Goal: Task Accomplishment & Management: Use online tool/utility

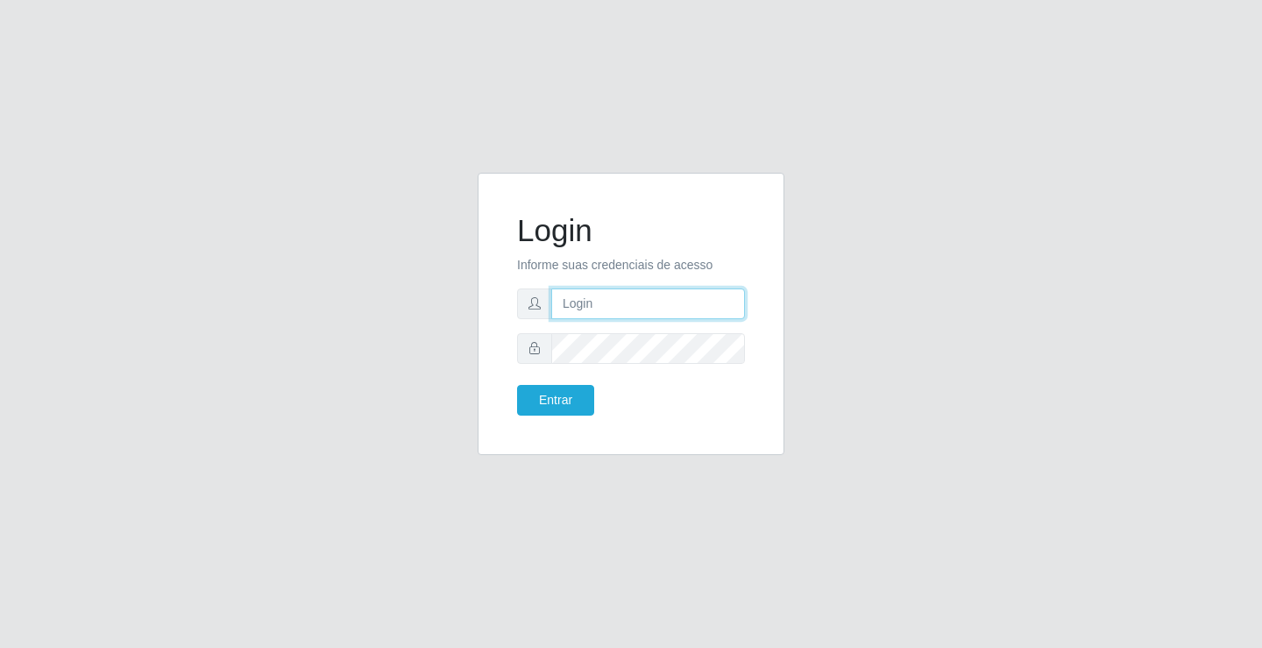
drag, startPoint x: 0, startPoint y: 0, endPoint x: 603, endPoint y: 314, distance: 680.0
click at [603, 314] on input "text" at bounding box center [648, 303] width 194 height 31
type input "zivaneide@ideal"
click at [517, 385] on button "Entrar" at bounding box center [555, 400] width 77 height 31
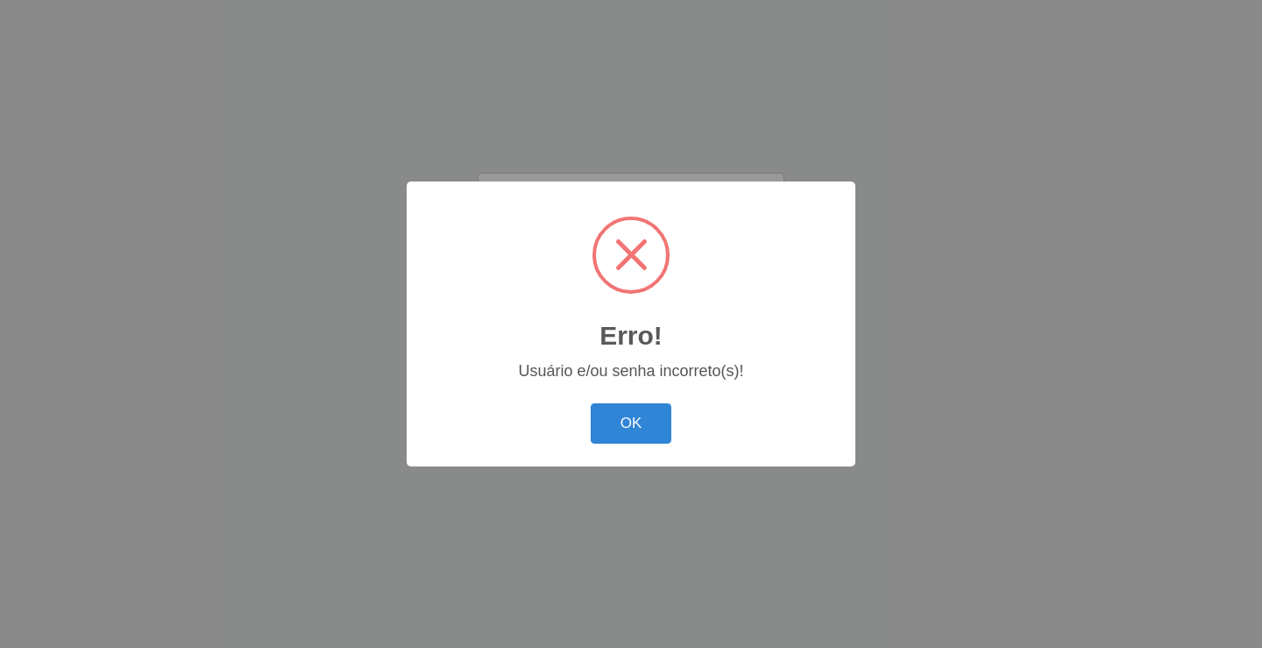
click at [591, 403] on button "OK" at bounding box center [632, 423] width 82 height 41
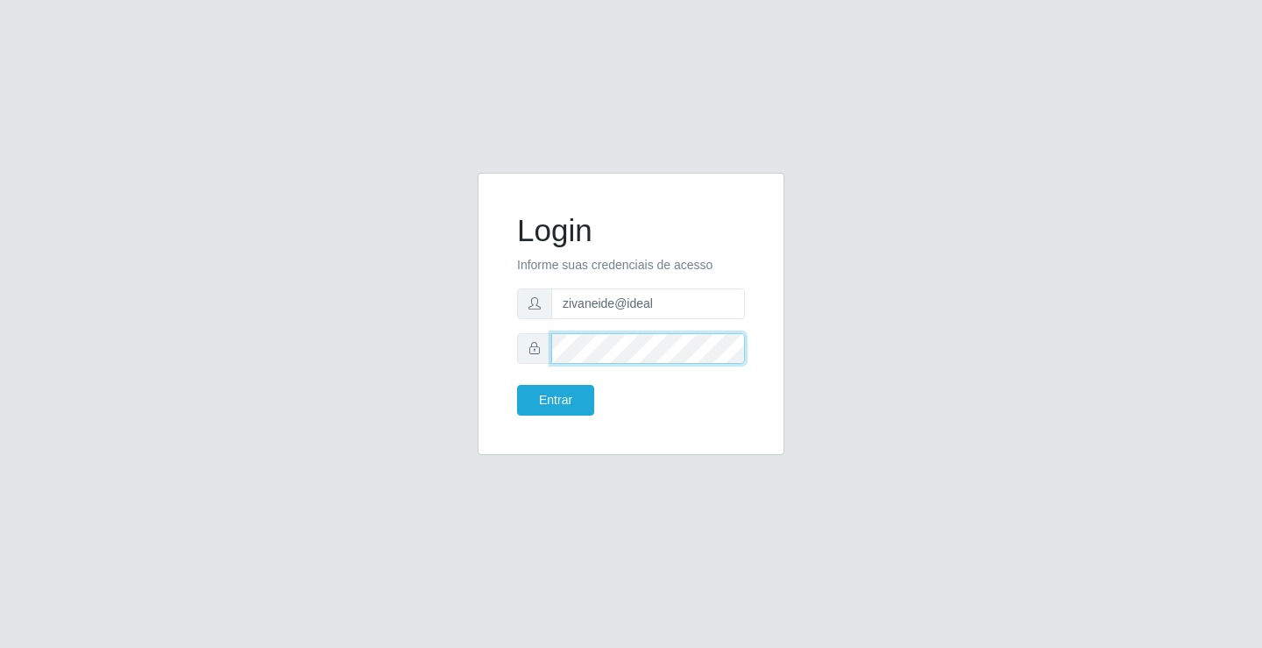
click at [517, 385] on button "Entrar" at bounding box center [555, 400] width 77 height 31
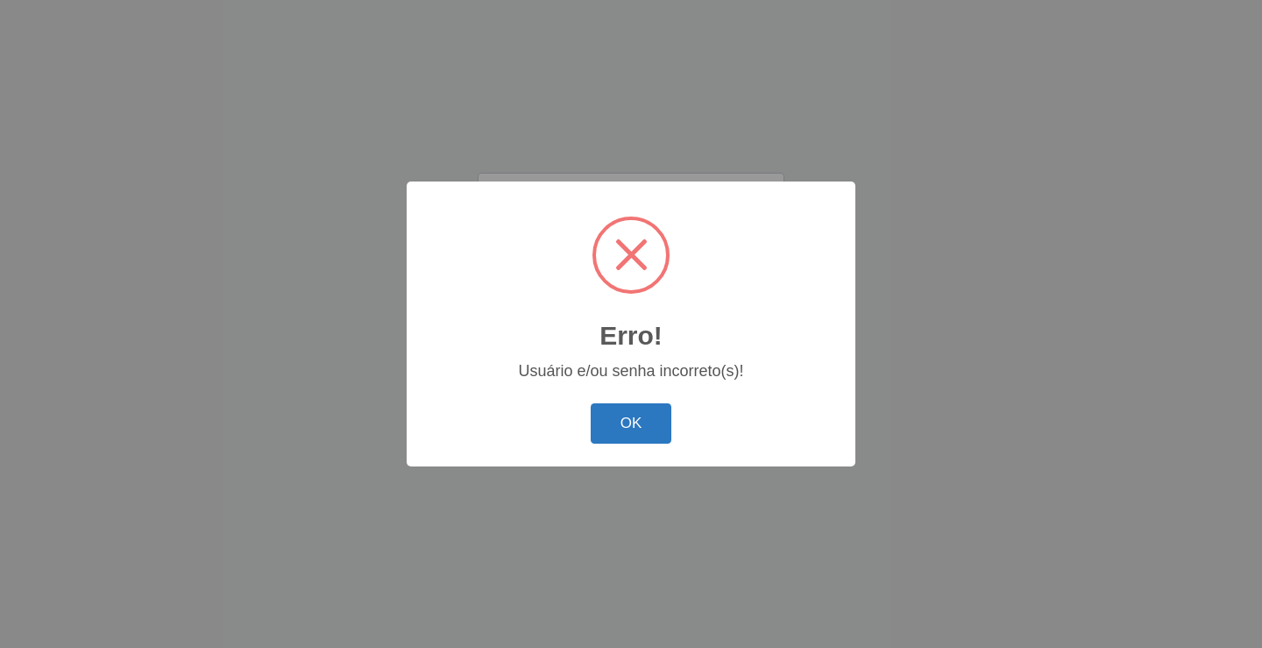
click at [608, 414] on button "OK" at bounding box center [632, 423] width 82 height 41
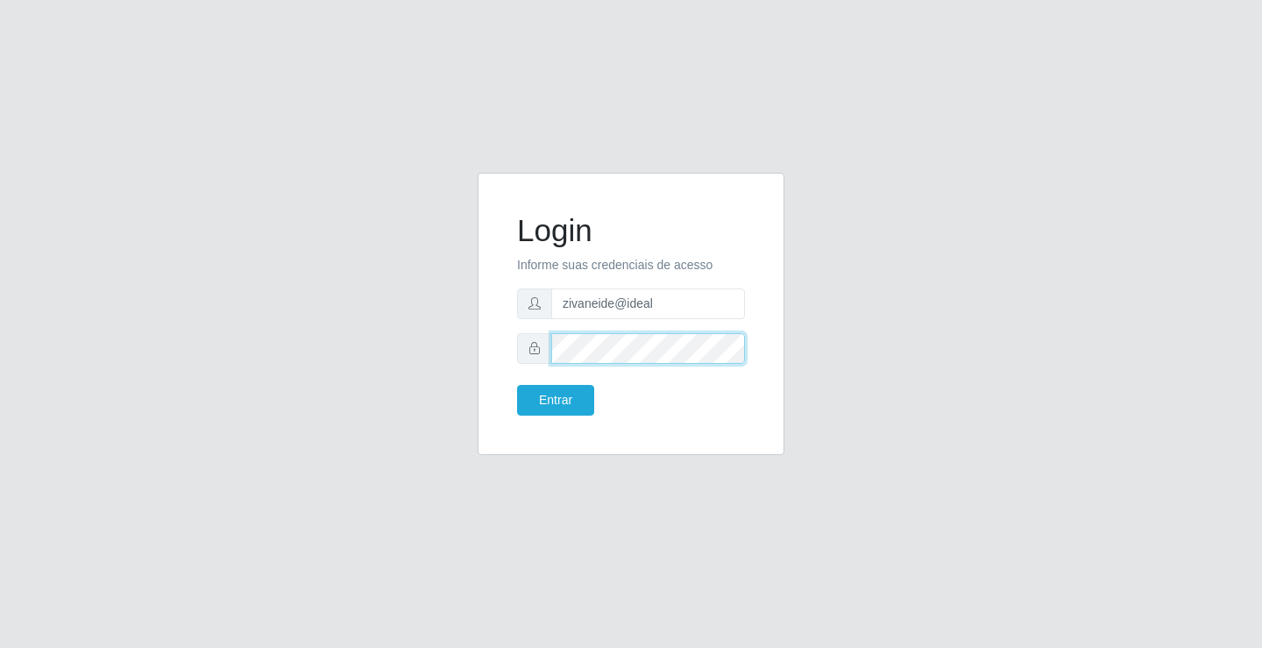
click at [517, 385] on button "Entrar" at bounding box center [555, 400] width 77 height 31
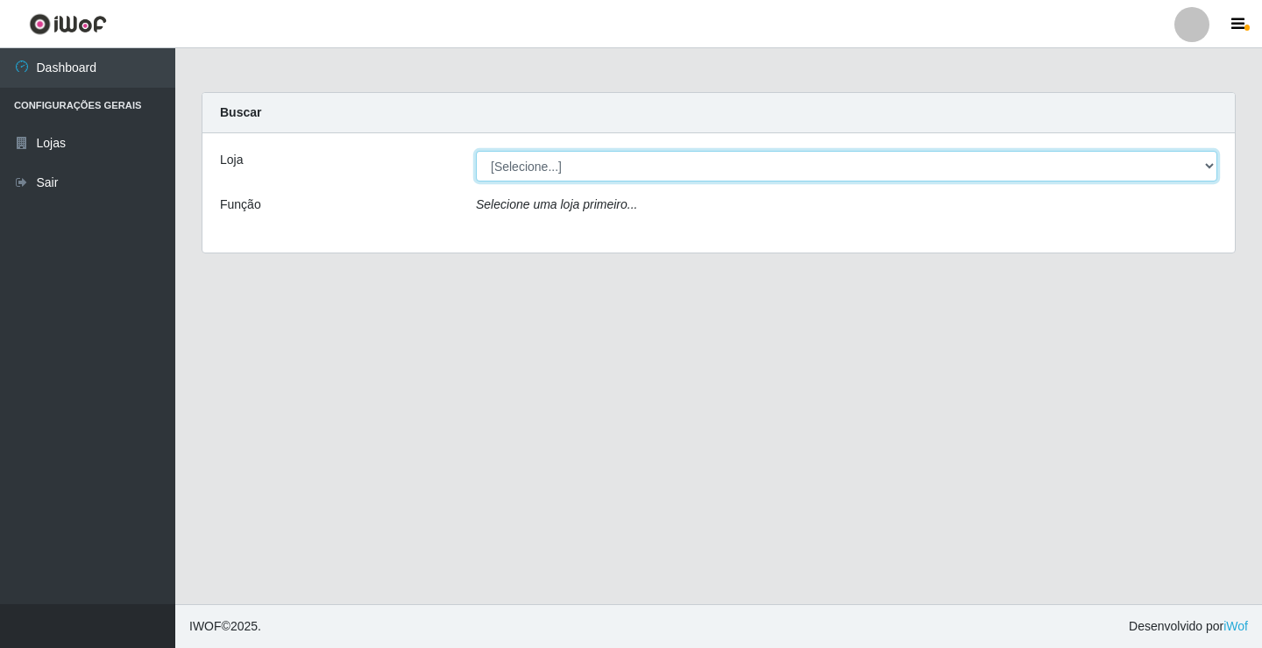
click at [1214, 168] on select "[Selecione...] Ideal - Conceição" at bounding box center [847, 166] width 742 height 31
select select "231"
click at [476, 151] on select "[Selecione...] Ideal - Conceição" at bounding box center [847, 166] width 742 height 31
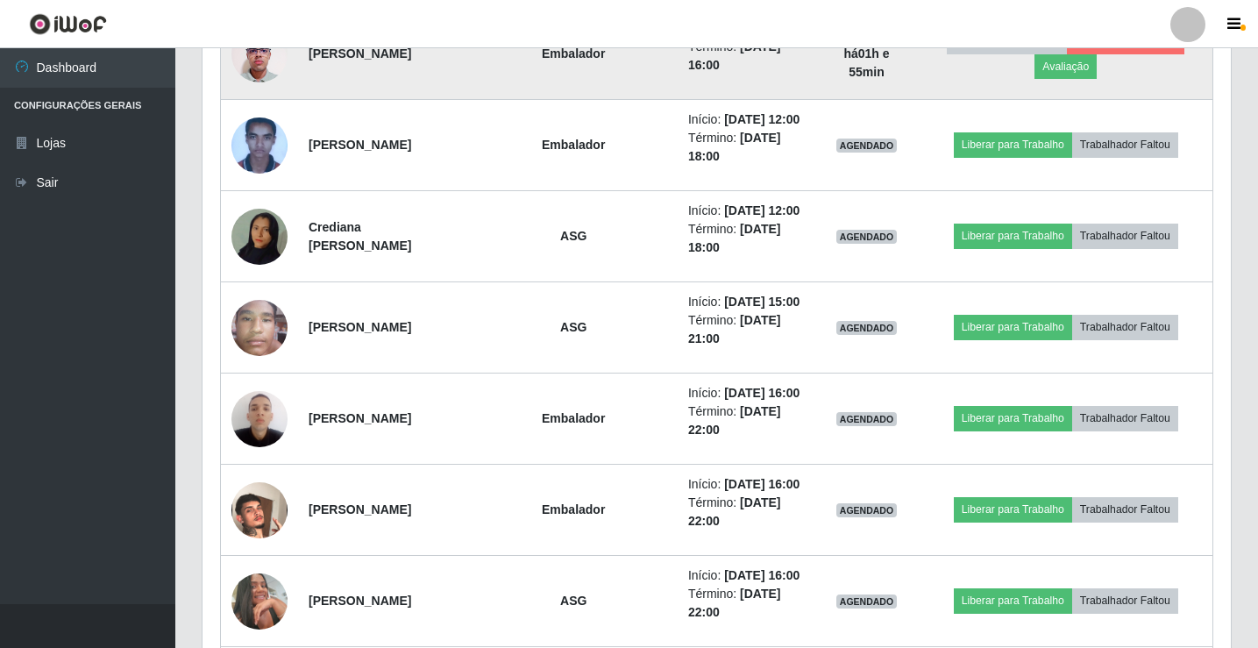
scroll to position [1227, 0]
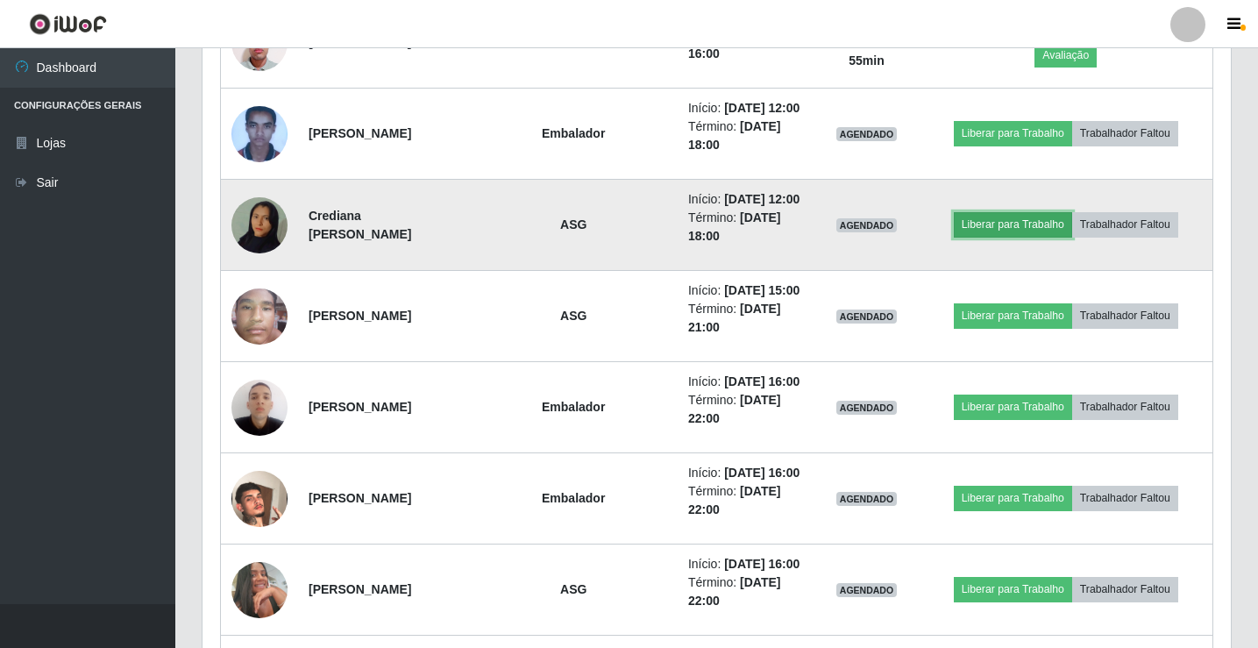
click at [1023, 237] on button "Liberar para Trabalho" at bounding box center [1013, 224] width 118 height 25
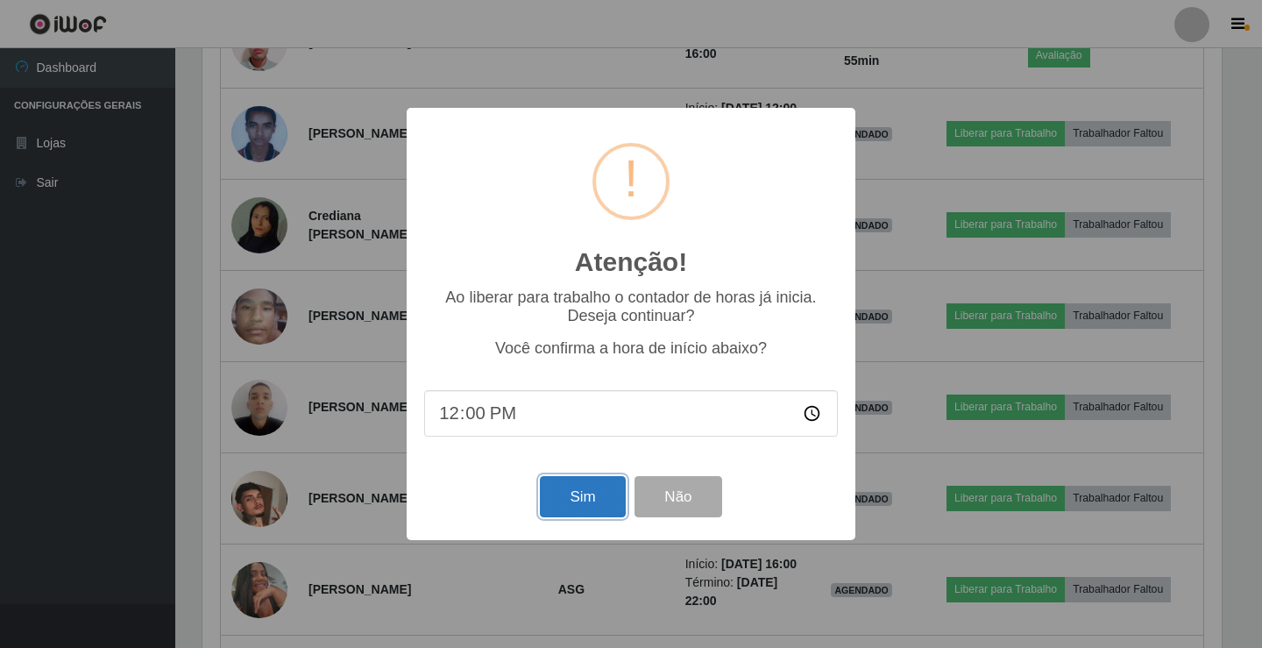
click at [587, 502] on button "Sim" at bounding box center [582, 496] width 85 height 41
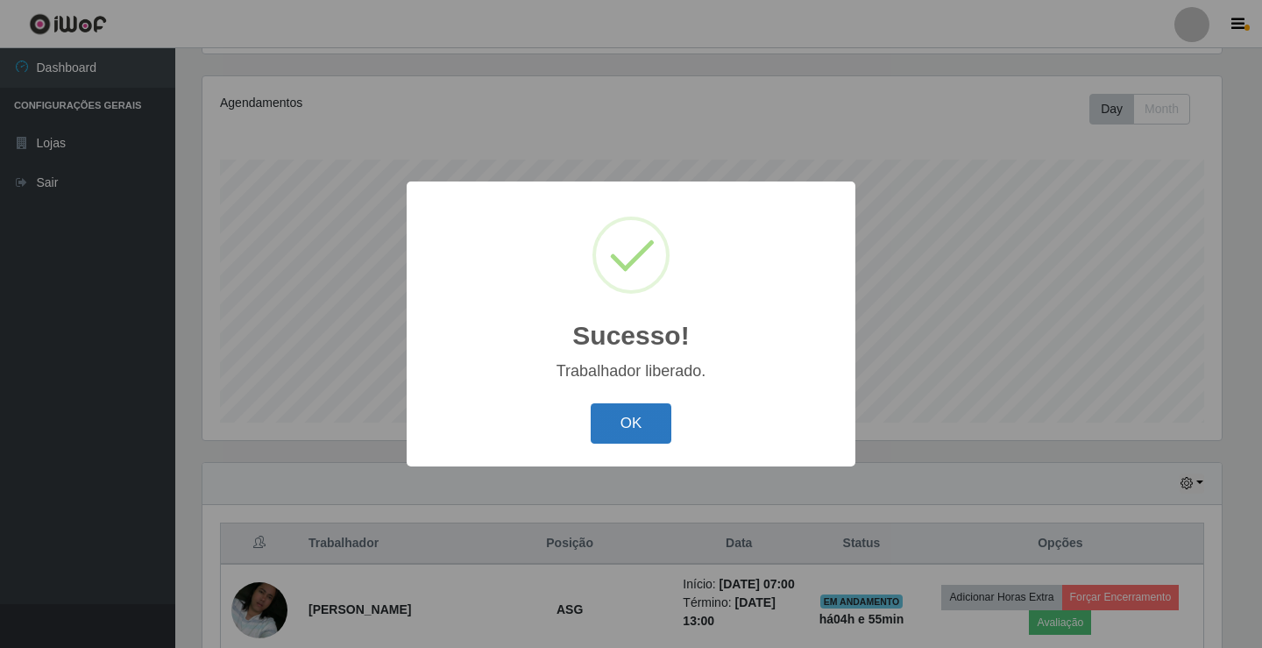
click at [629, 430] on button "OK" at bounding box center [632, 423] width 82 height 41
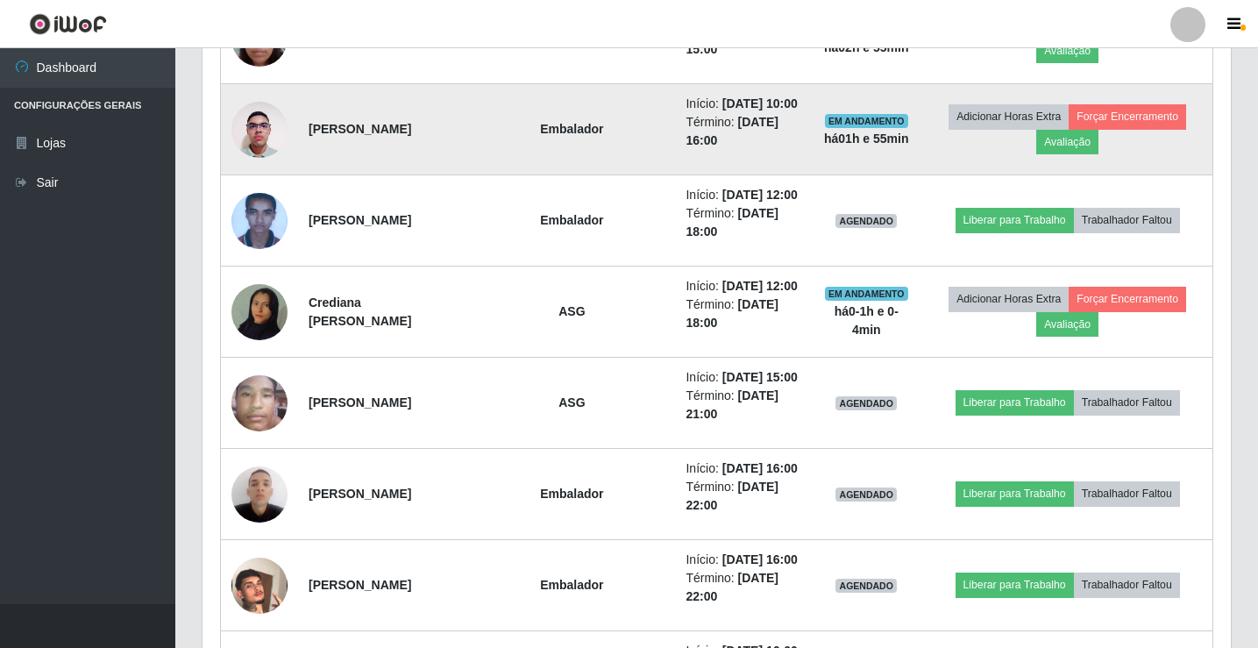
scroll to position [1256, 0]
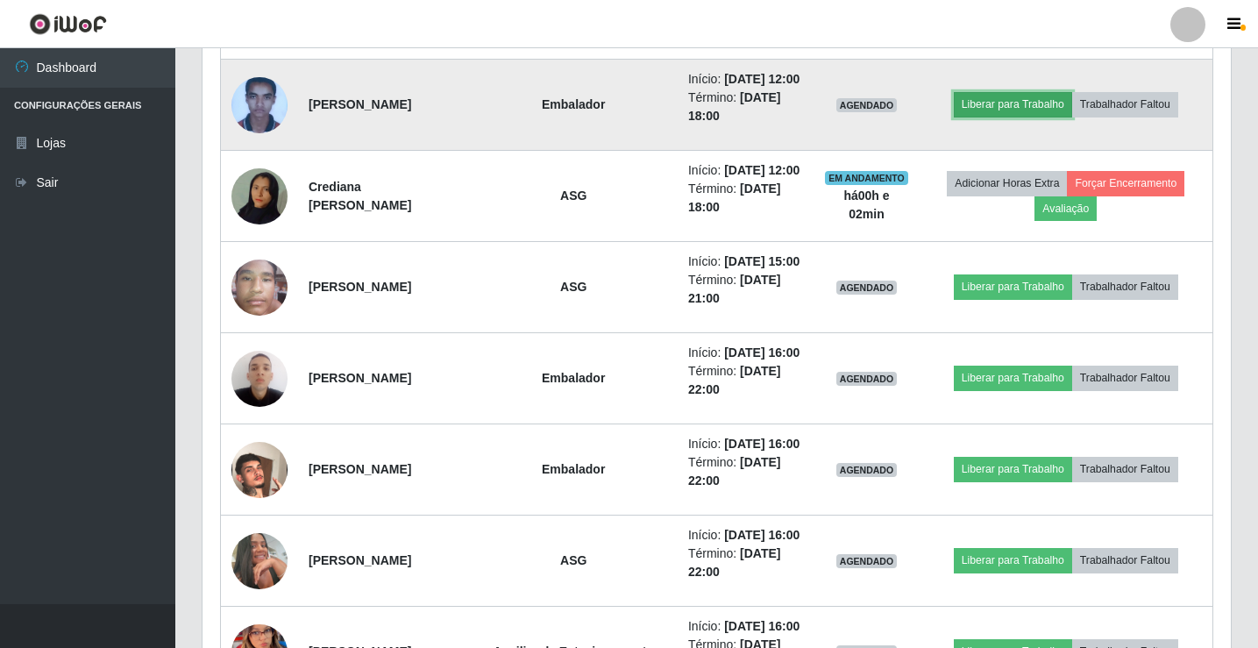
click at [1036, 117] on button "Liberar para Trabalho" at bounding box center [1013, 104] width 118 height 25
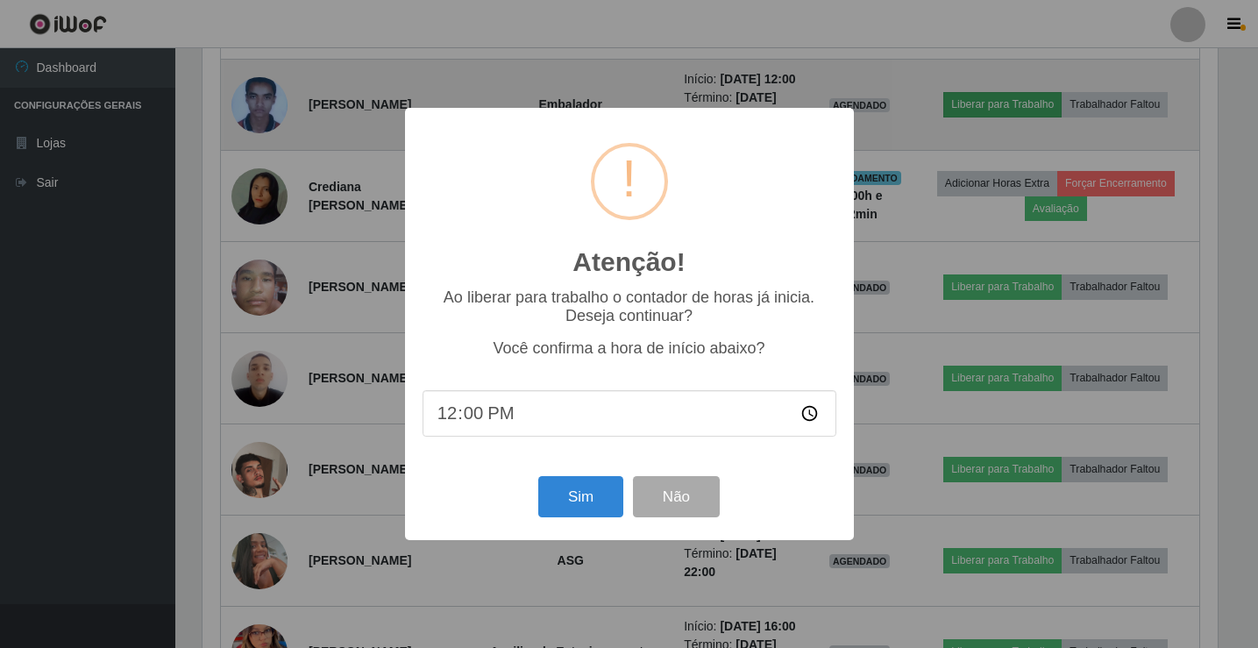
scroll to position [364, 1020]
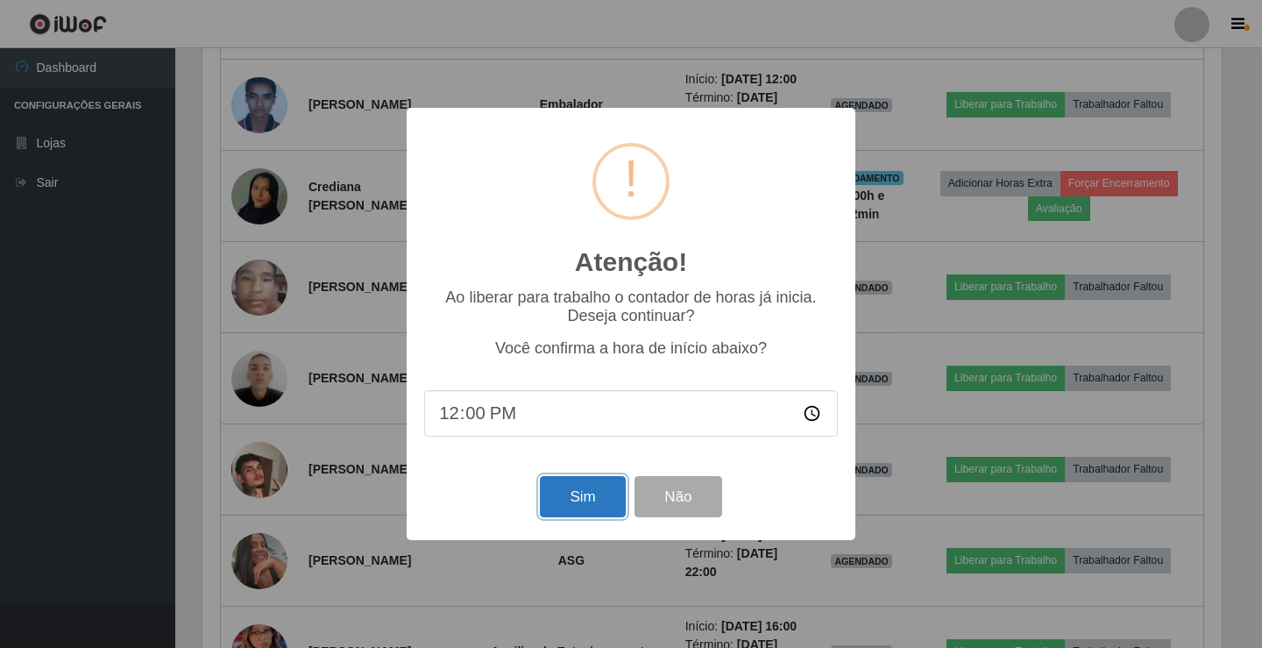
click at [573, 511] on button "Sim" at bounding box center [582, 496] width 85 height 41
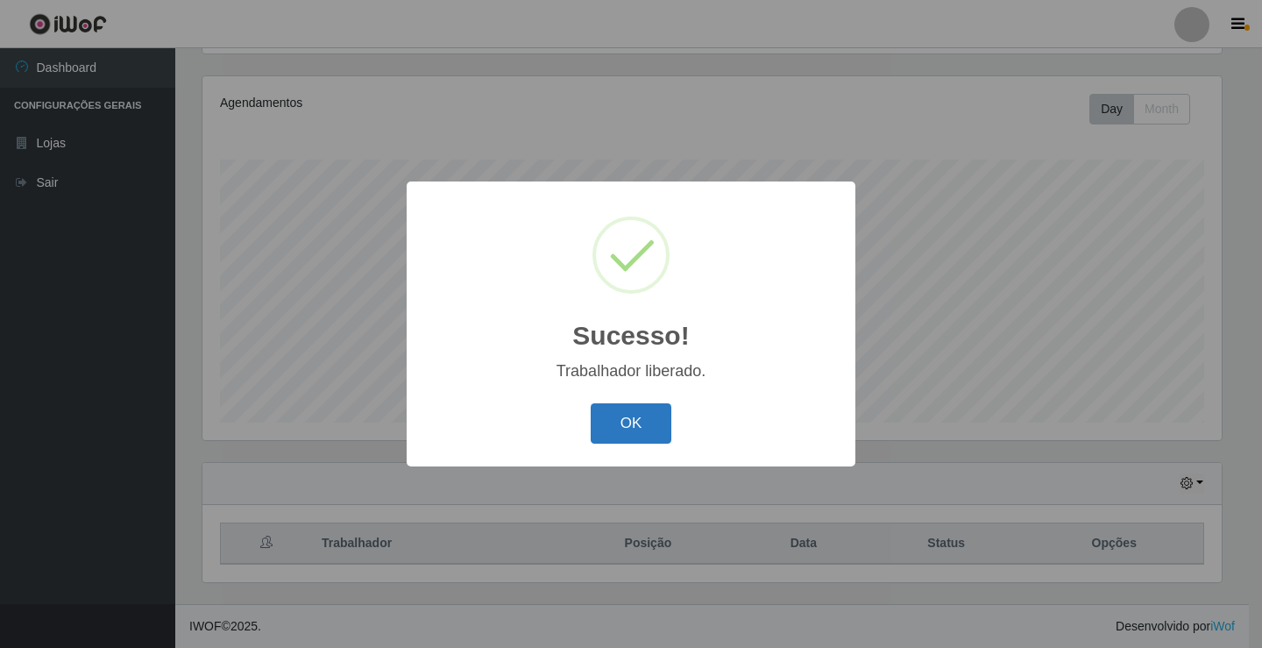
click at [619, 437] on button "OK" at bounding box center [632, 423] width 82 height 41
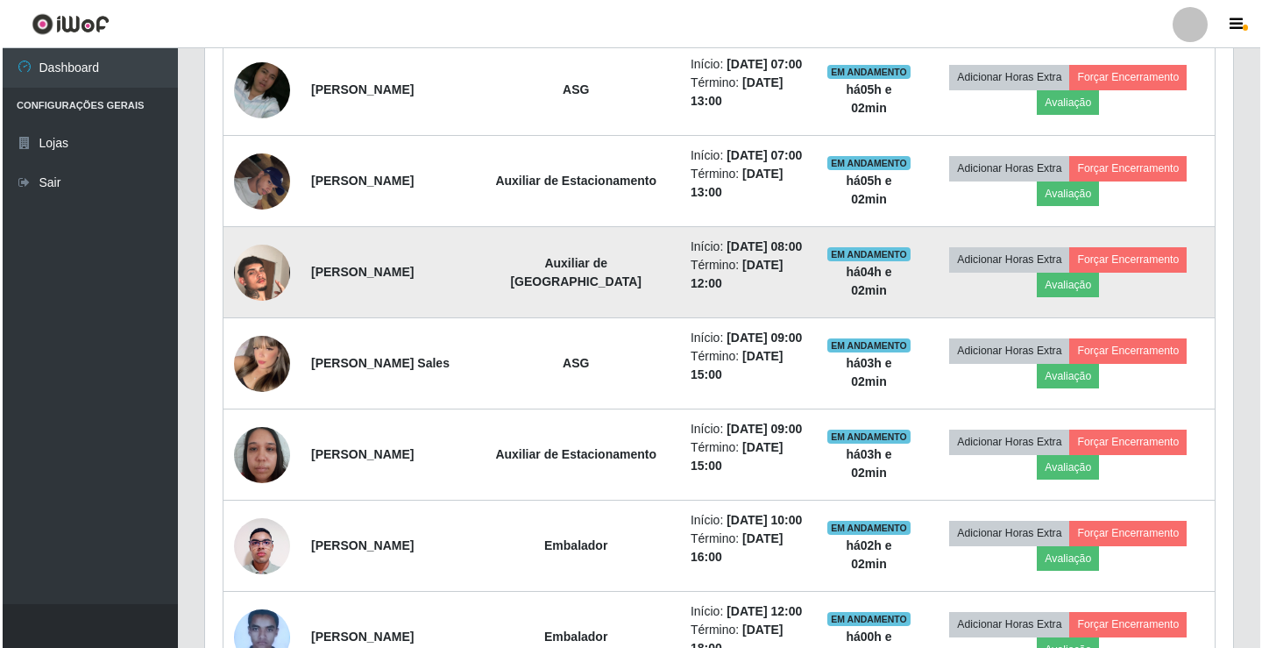
scroll to position [730, 0]
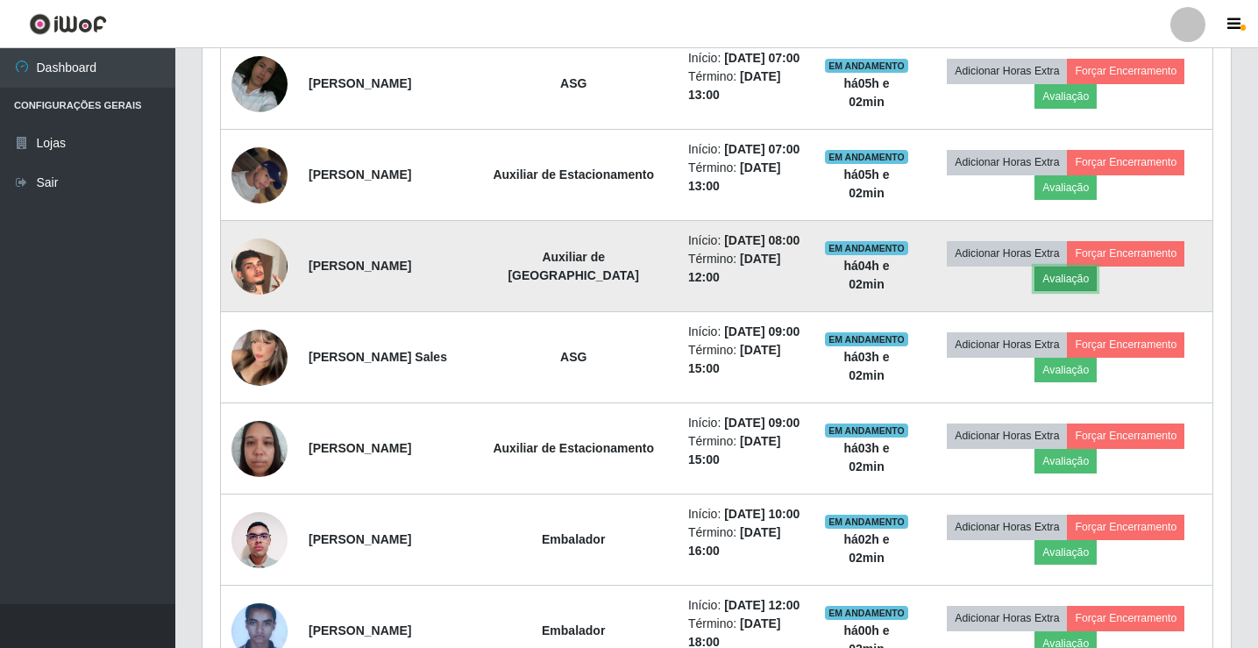
click at [1074, 291] on button "Avaliação" at bounding box center [1066, 279] width 62 height 25
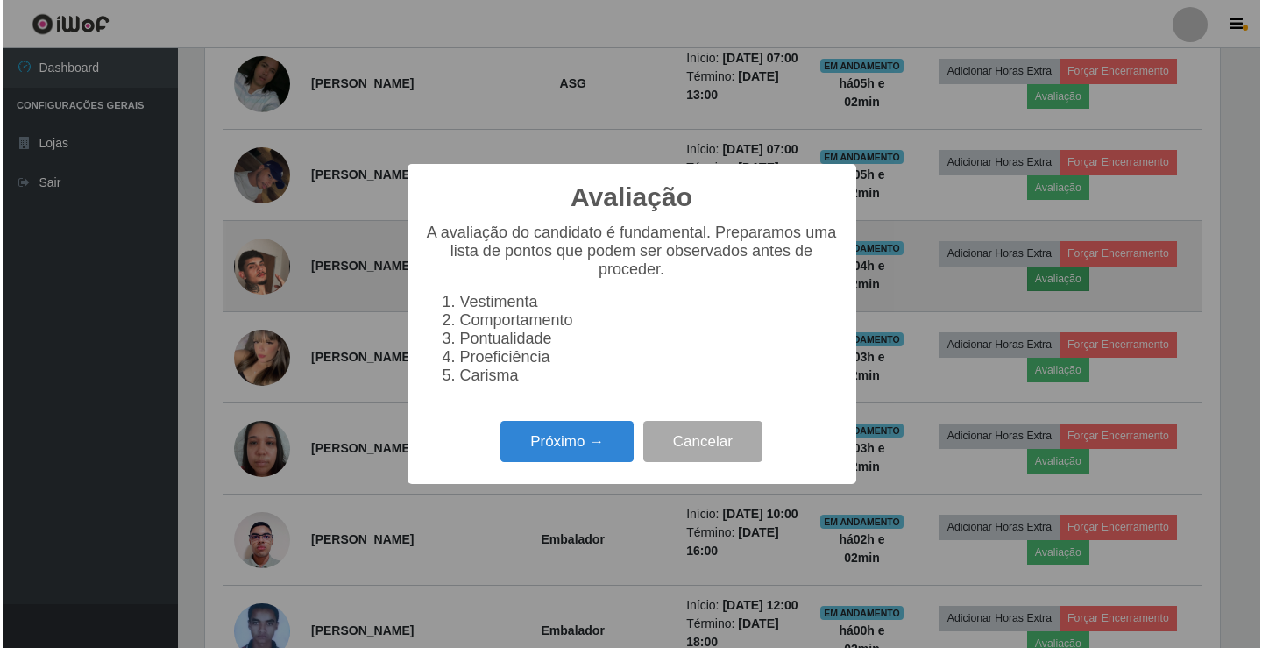
scroll to position [364, 1020]
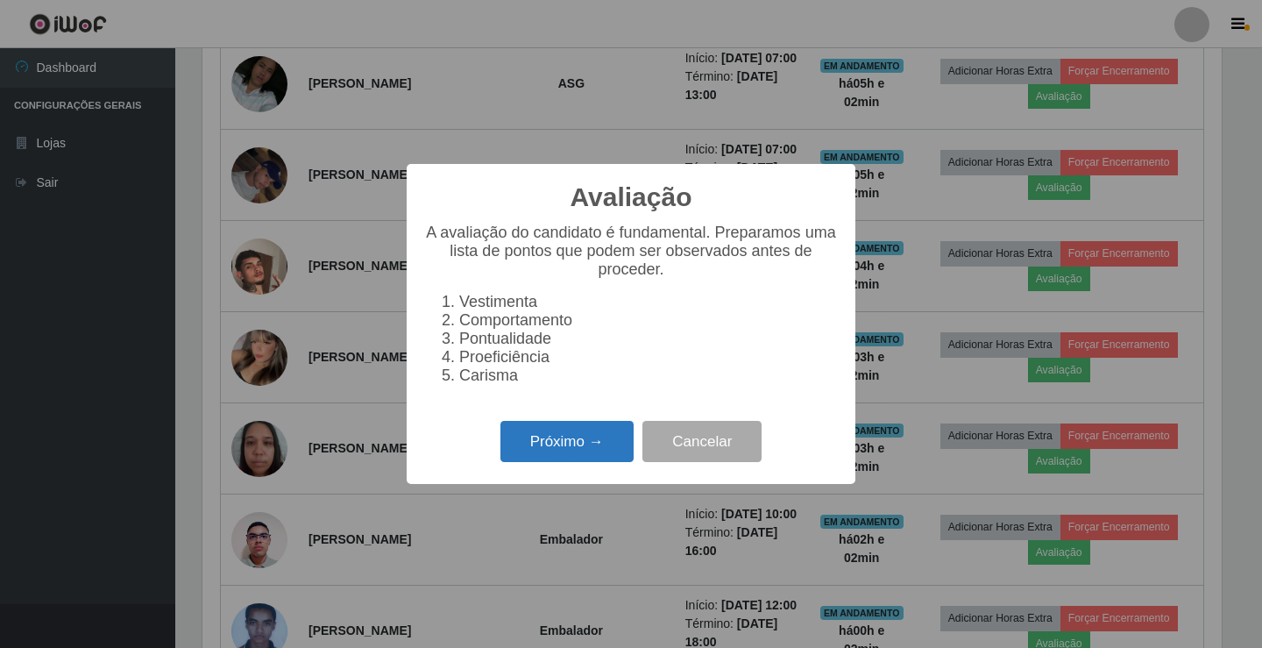
click at [609, 447] on button "Próximo →" at bounding box center [567, 441] width 133 height 41
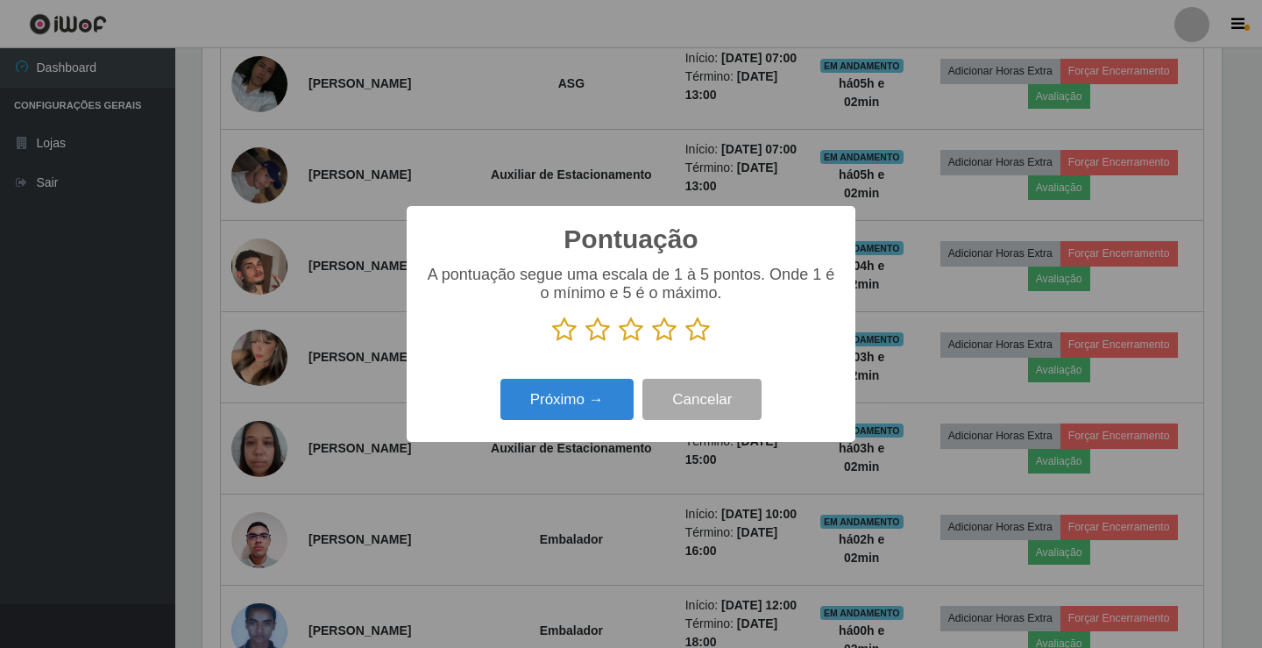
scroll to position [876371, 875715]
click at [625, 330] on icon at bounding box center [631, 330] width 25 height 26
click at [619, 343] on input "radio" at bounding box center [619, 343] width 0 height 0
click at [611, 407] on button "Próximo →" at bounding box center [567, 399] width 133 height 41
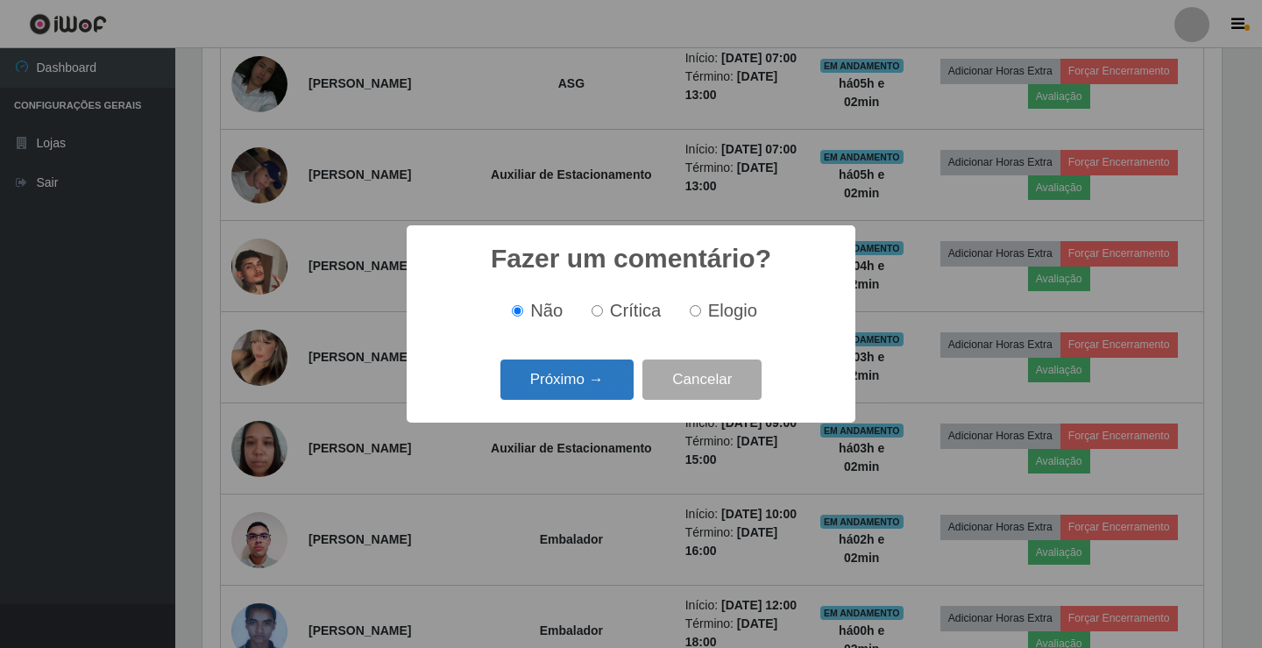
click at [625, 376] on button "Próximo →" at bounding box center [567, 379] width 133 height 41
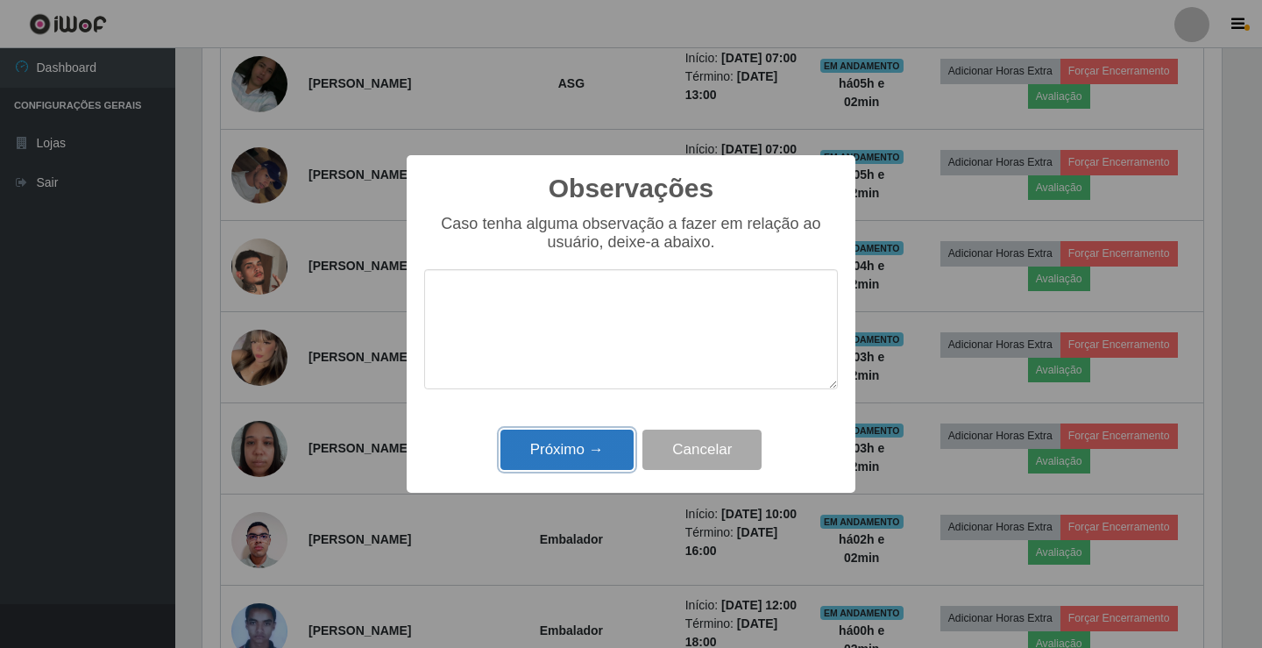
click at [582, 454] on button "Próximo →" at bounding box center [567, 450] width 133 height 41
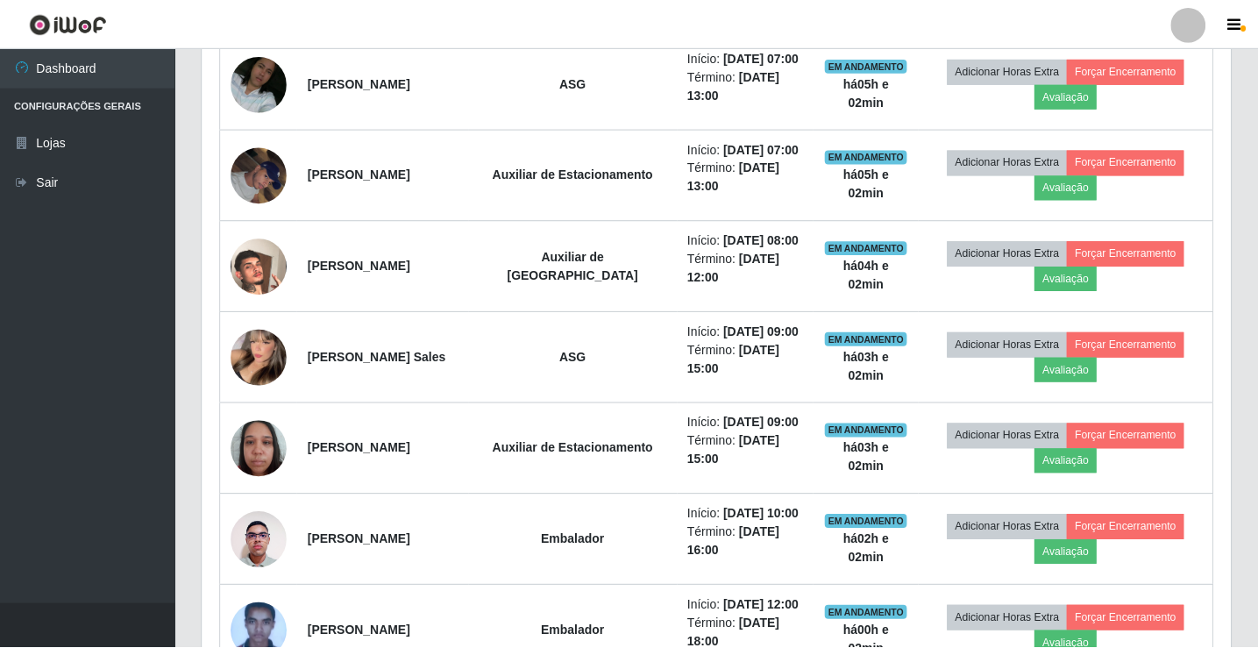
scroll to position [364, 1028]
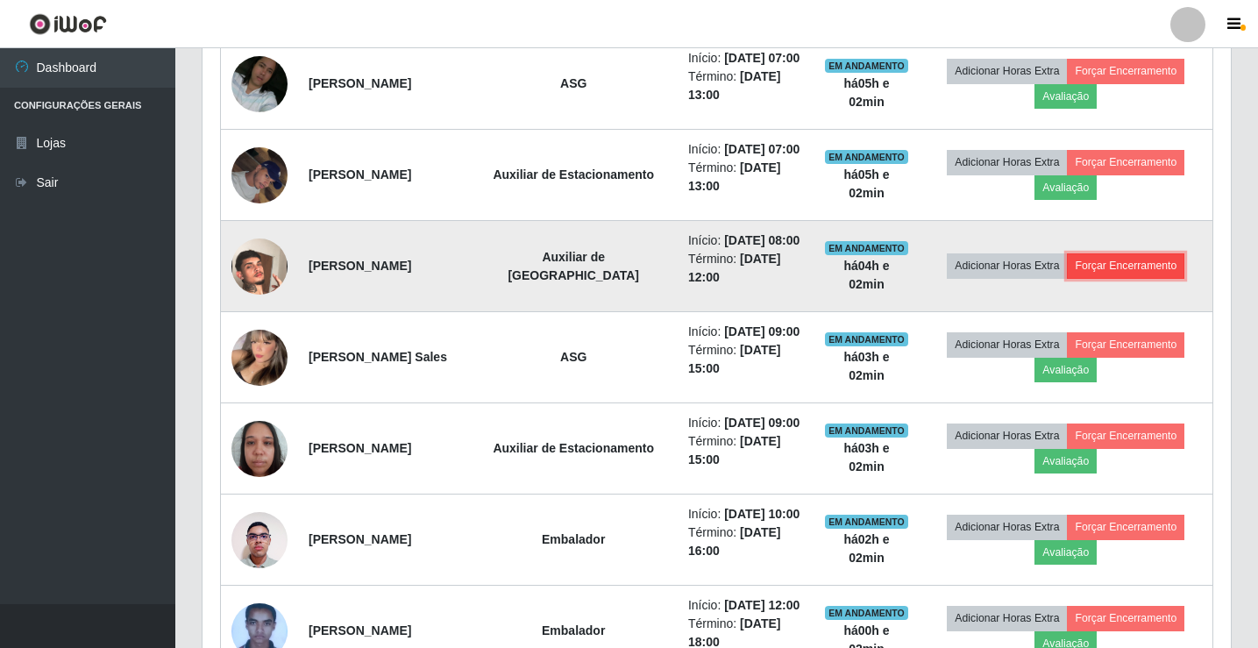
click at [1122, 278] on button "Forçar Encerramento" at bounding box center [1125, 265] width 117 height 25
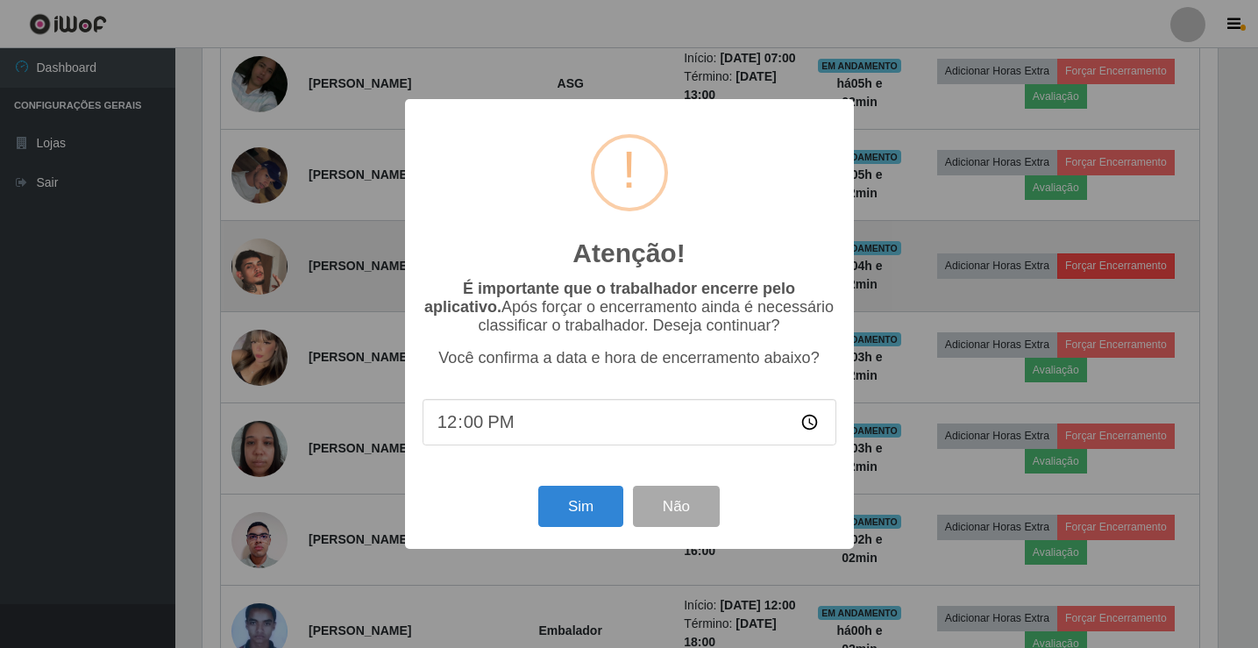
scroll to position [364, 1020]
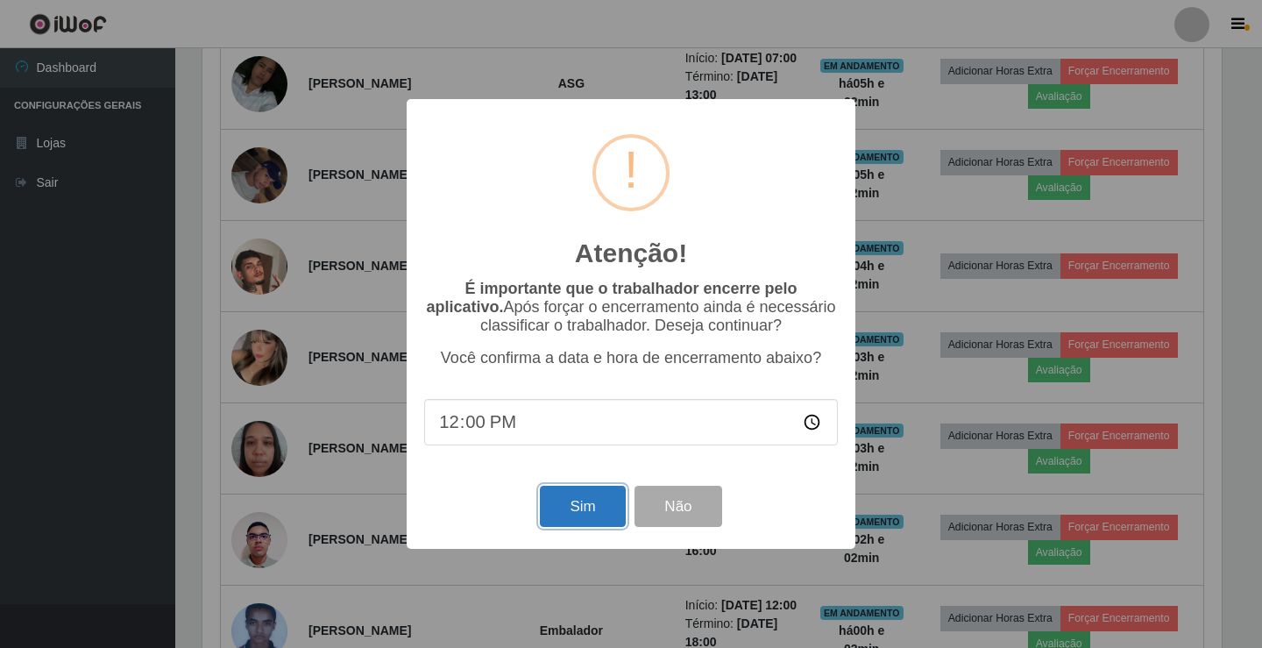
click at [565, 502] on button "Sim" at bounding box center [582, 506] width 85 height 41
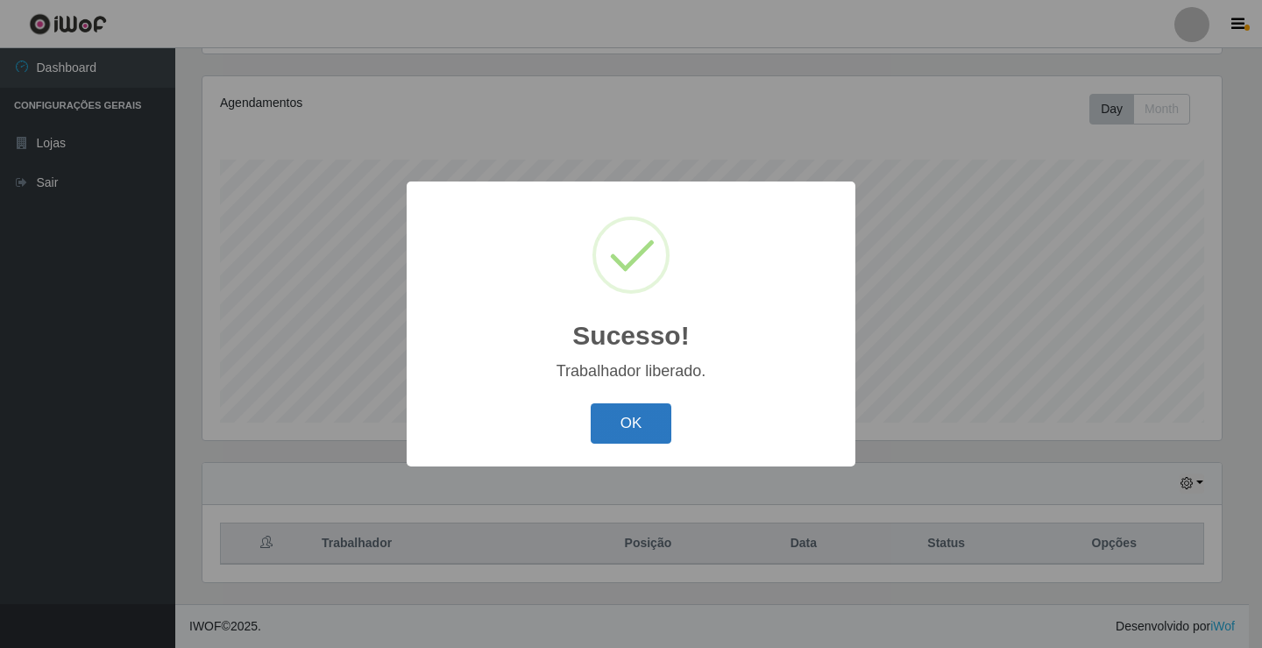
click at [610, 438] on button "OK" at bounding box center [632, 423] width 82 height 41
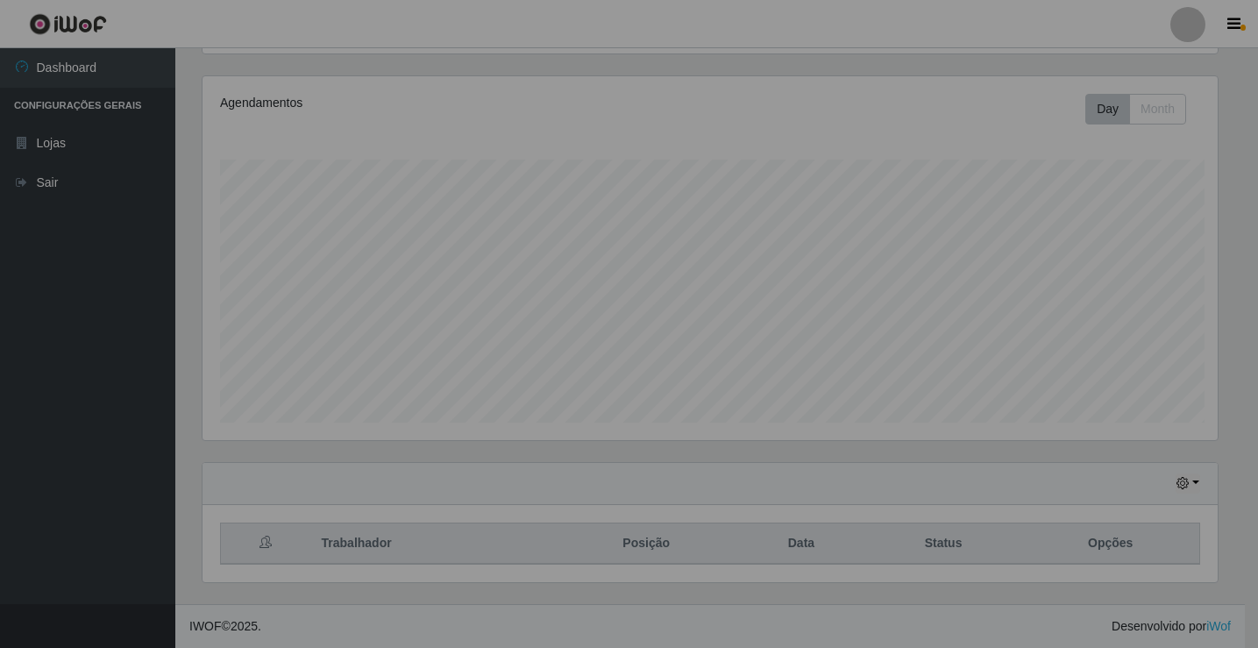
scroll to position [364, 1028]
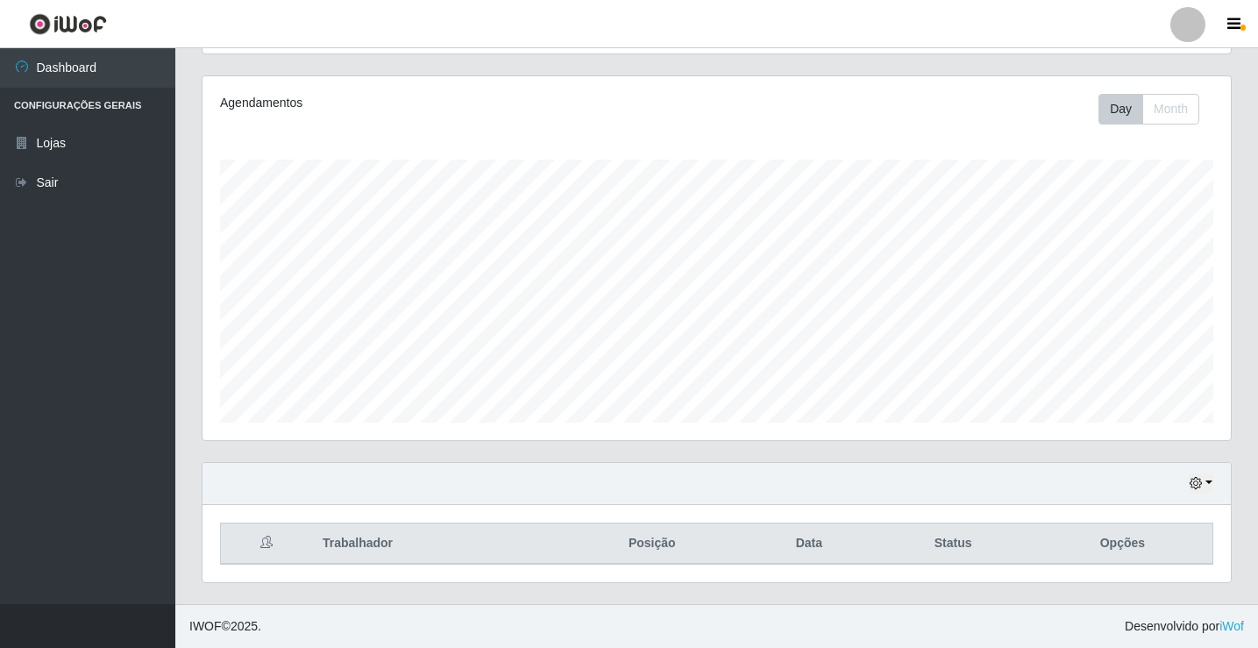
click at [1198, 18] on div at bounding box center [1187, 24] width 35 height 35
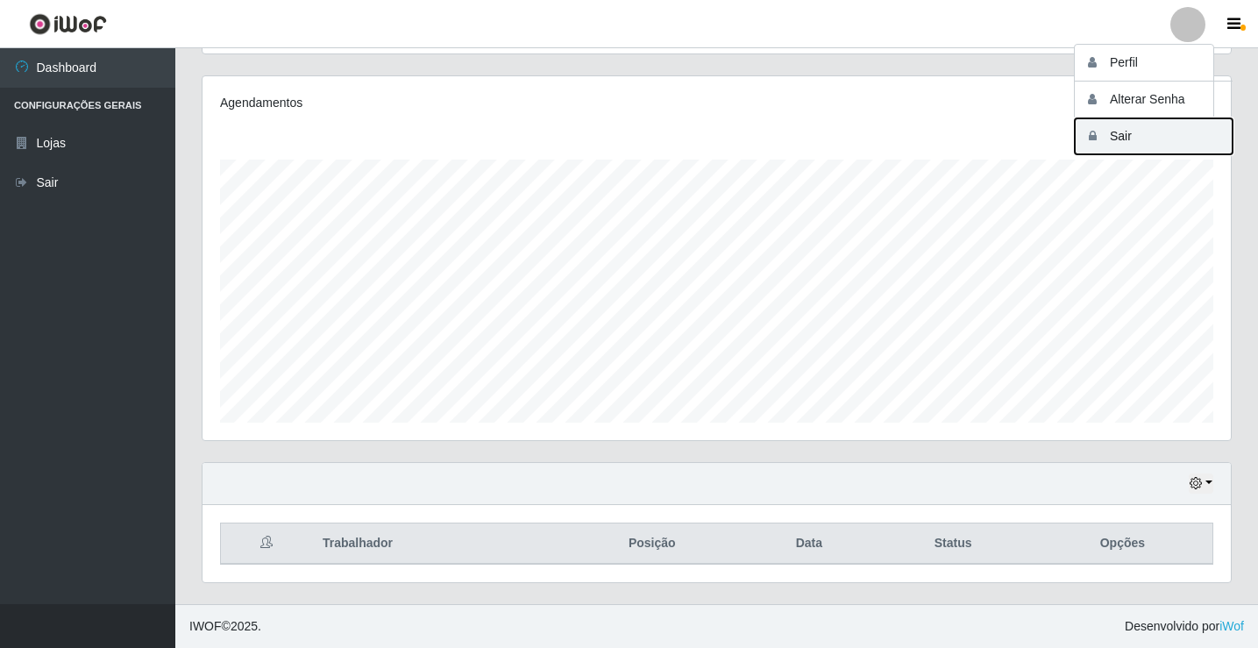
click at [1179, 138] on button "Sair" at bounding box center [1154, 136] width 158 height 36
